Goal: Task Accomplishment & Management: Manage account settings

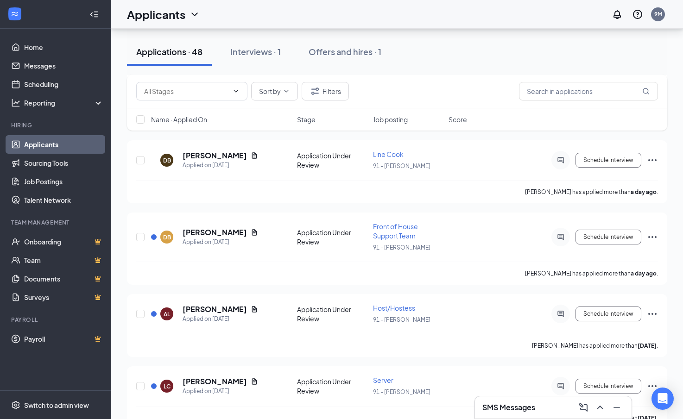
scroll to position [139, 0]
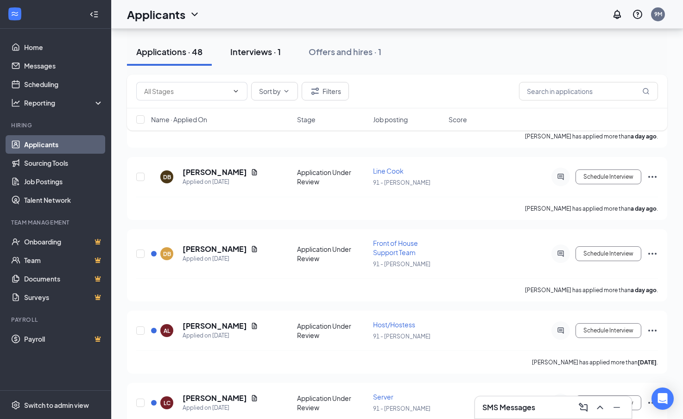
click at [257, 57] on div "Interviews · 1" at bounding box center [255, 52] width 51 height 12
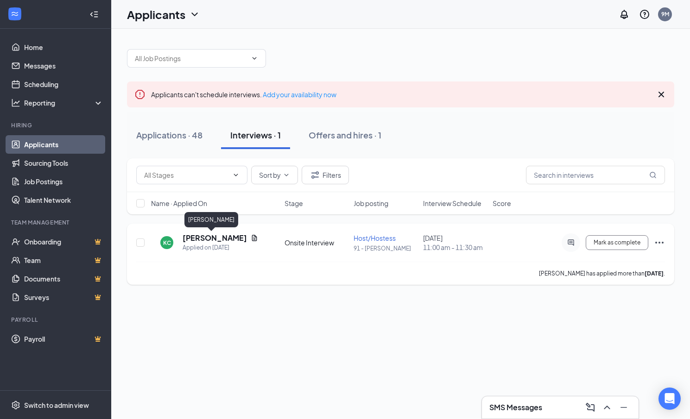
click at [204, 240] on h5 "[PERSON_NAME]" at bounding box center [215, 238] width 64 height 10
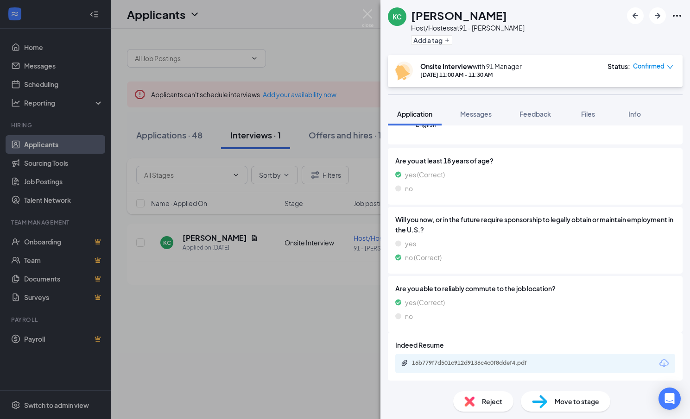
scroll to position [140, 0]
click at [568, 364] on div "16b779f7d501c912d9136c4c0f8ddef4.pdf" at bounding box center [535, 363] width 280 height 19
click at [500, 364] on div "16b779f7d501c912d9136c4c0f8ddef4.pdf" at bounding box center [477, 362] width 130 height 7
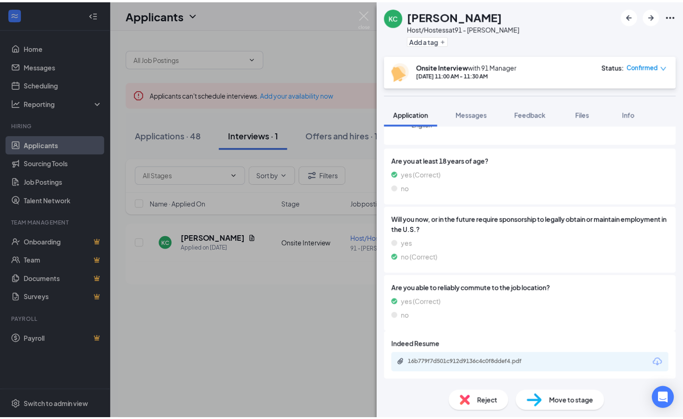
scroll to position [137, 0]
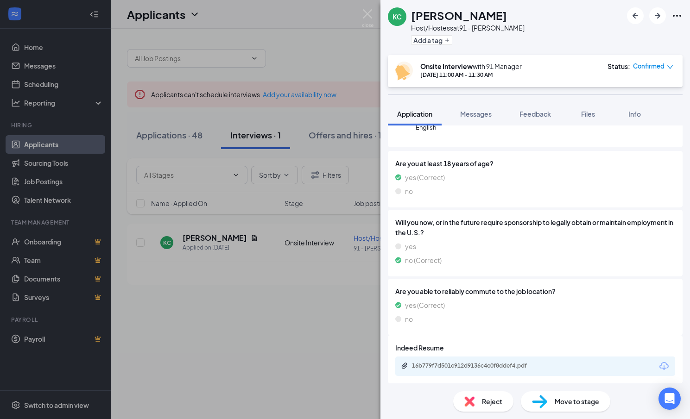
click at [347, 41] on div "[PERSON_NAME] [PERSON_NAME] Host/Hostess at 91 - [PERSON_NAME] Add a tag Onsite…" at bounding box center [345, 209] width 690 height 419
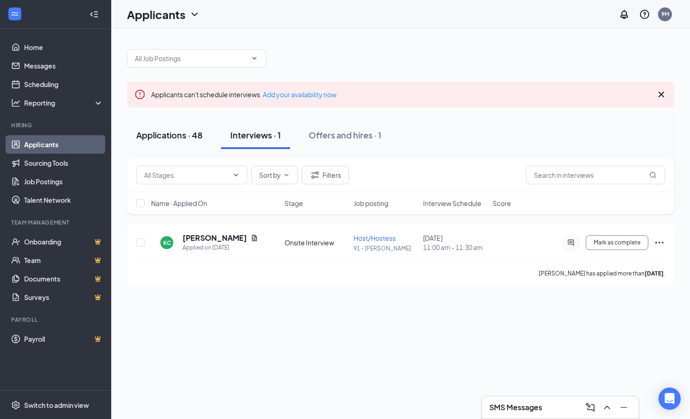
click at [171, 137] on div "Applications · 48" at bounding box center [169, 135] width 66 height 12
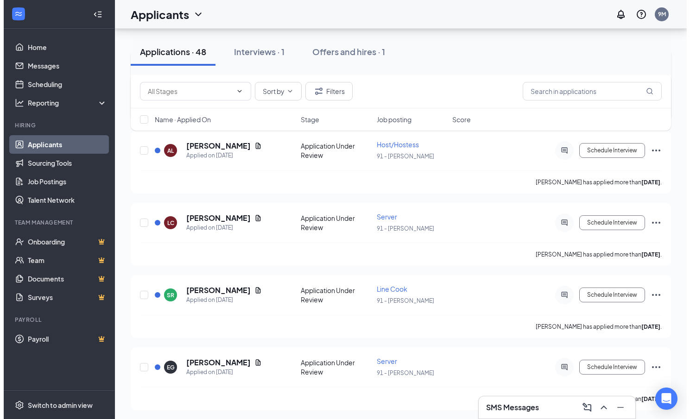
scroll to position [324, 0]
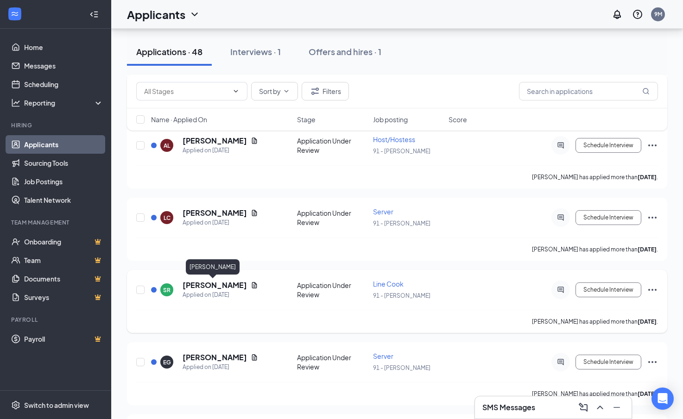
click at [215, 289] on h5 "[PERSON_NAME]" at bounding box center [215, 285] width 64 height 10
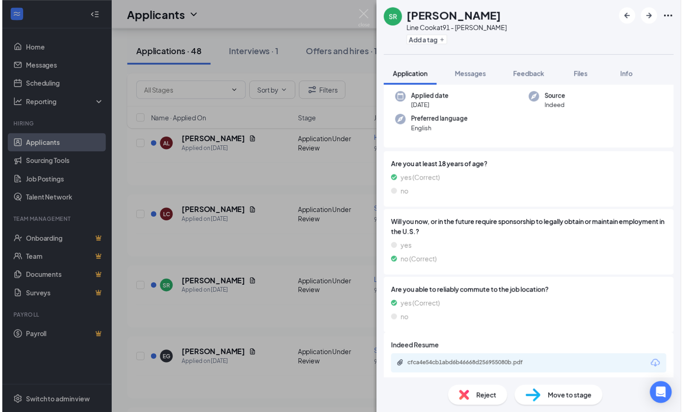
scroll to position [75, 0]
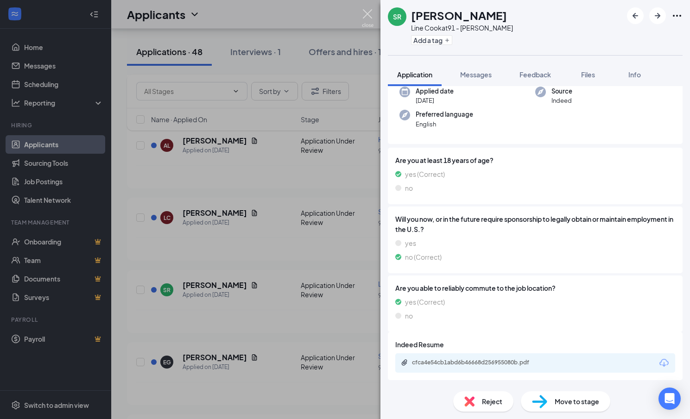
click at [370, 11] on img at bounding box center [368, 18] width 12 height 18
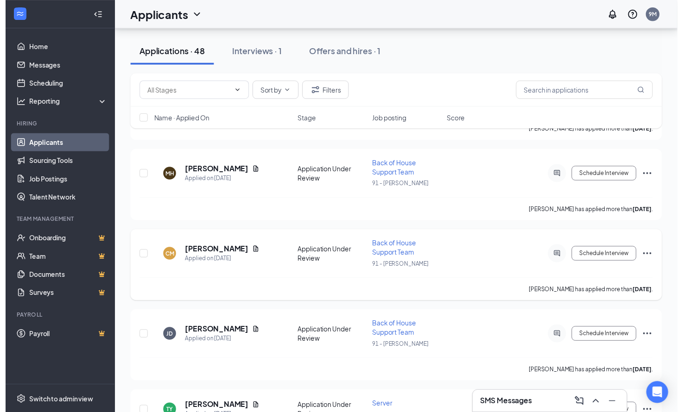
scroll to position [1158, 0]
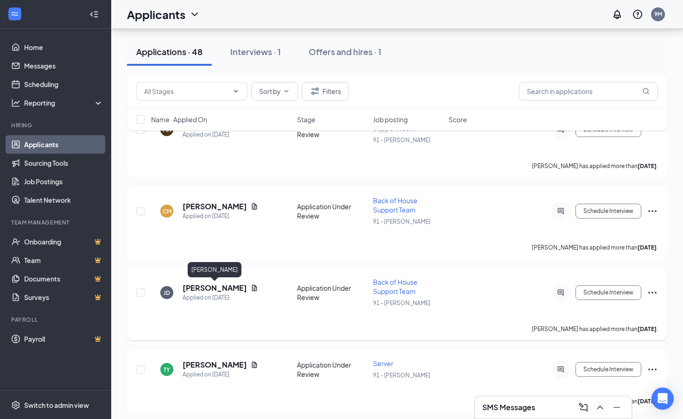
click at [234, 286] on h5 "[PERSON_NAME]" at bounding box center [215, 288] width 64 height 10
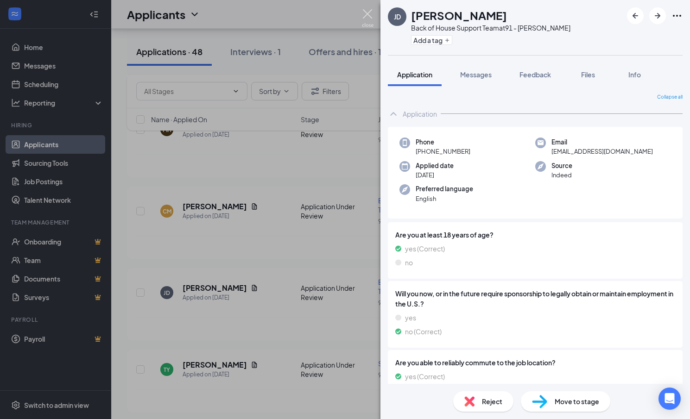
click at [366, 13] on img at bounding box center [368, 18] width 12 height 18
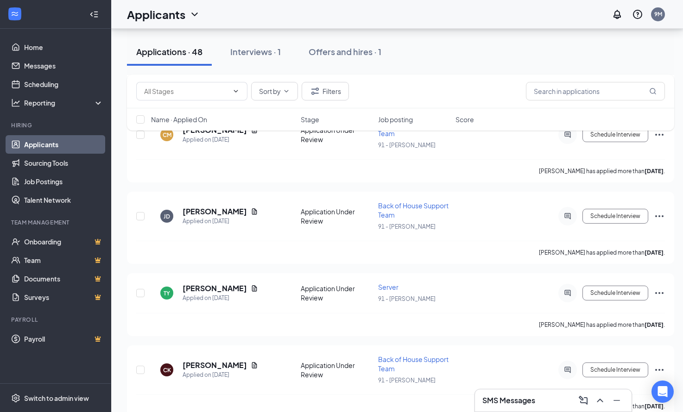
scroll to position [1251, 0]
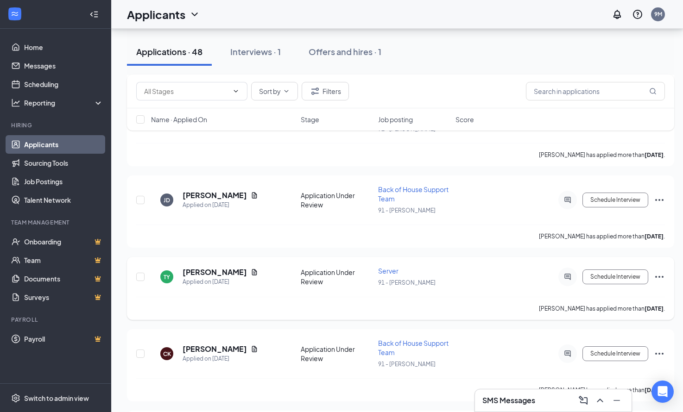
click at [659, 277] on icon "Ellipses" at bounding box center [659, 277] width 8 height 2
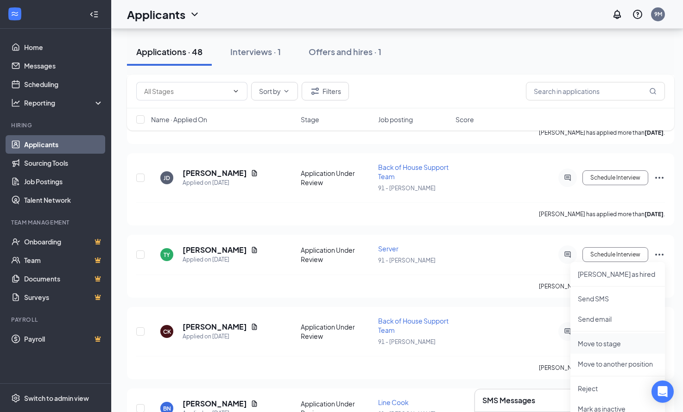
scroll to position [1297, 0]
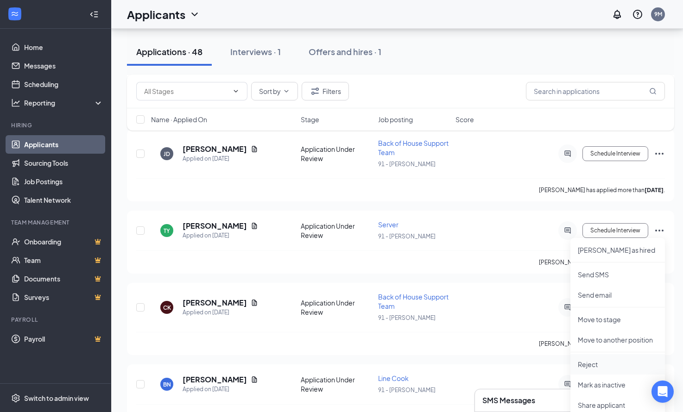
click at [597, 368] on p "Reject" at bounding box center [618, 364] width 80 height 9
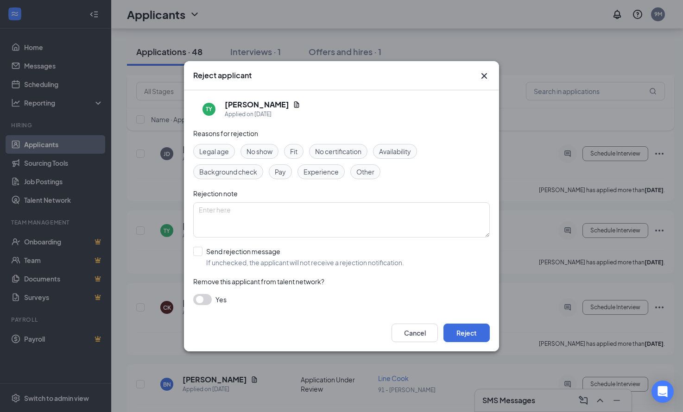
click at [293, 147] on span "Fit" at bounding box center [293, 151] width 7 height 10
click at [454, 333] on button "Reject" at bounding box center [466, 333] width 46 height 19
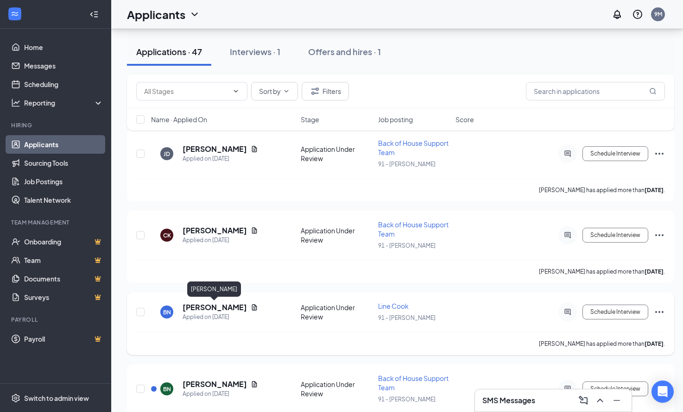
click at [232, 308] on h5 "[PERSON_NAME]" at bounding box center [215, 308] width 64 height 10
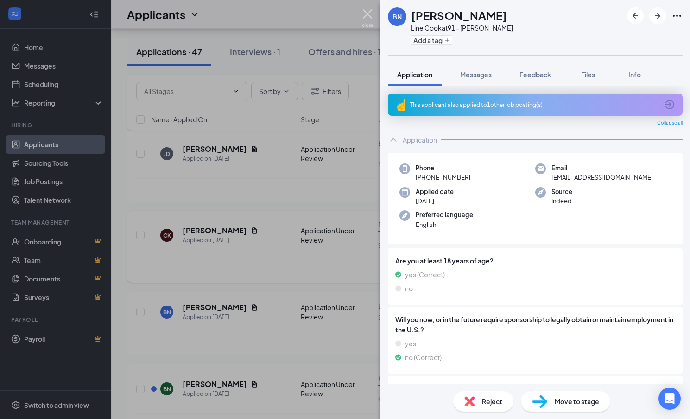
click at [366, 13] on img at bounding box center [368, 18] width 12 height 18
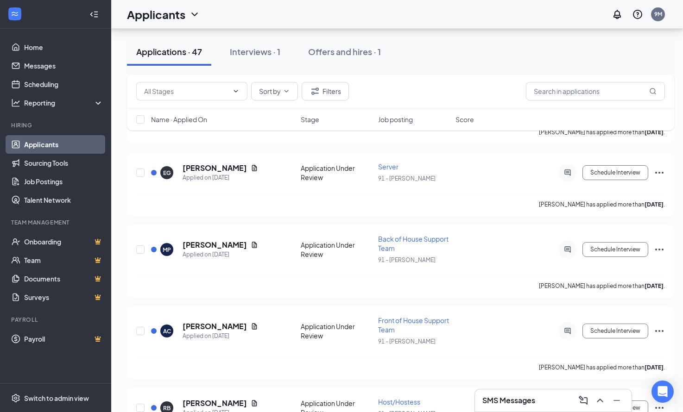
scroll to position [510, 0]
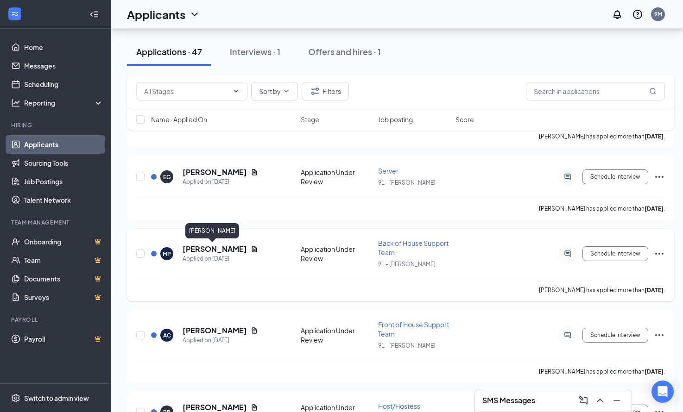
click at [217, 252] on h5 "[PERSON_NAME]" at bounding box center [215, 249] width 64 height 10
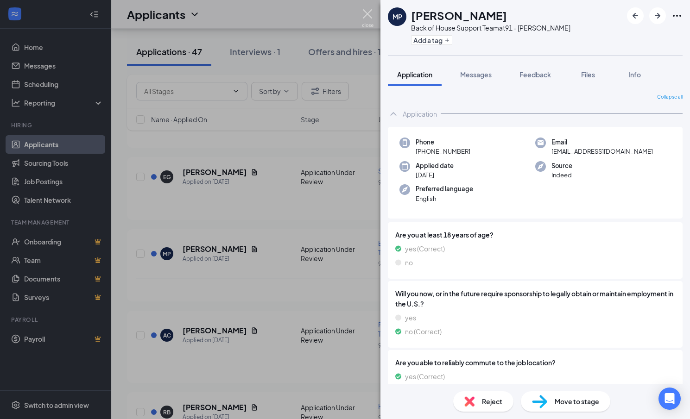
click at [371, 13] on img at bounding box center [368, 18] width 12 height 18
